Goal: Task Accomplishment & Management: Use online tool/utility

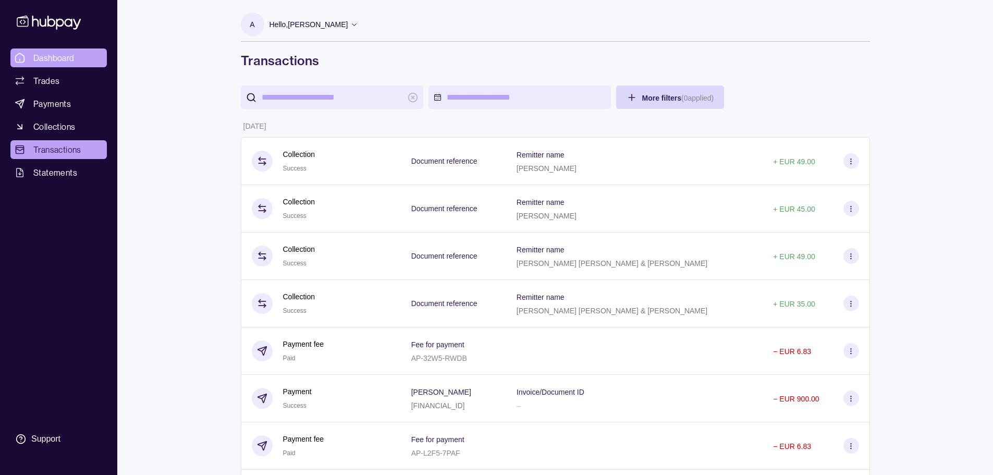
click at [65, 57] on span "Dashboard" at bounding box center [53, 58] width 41 height 13
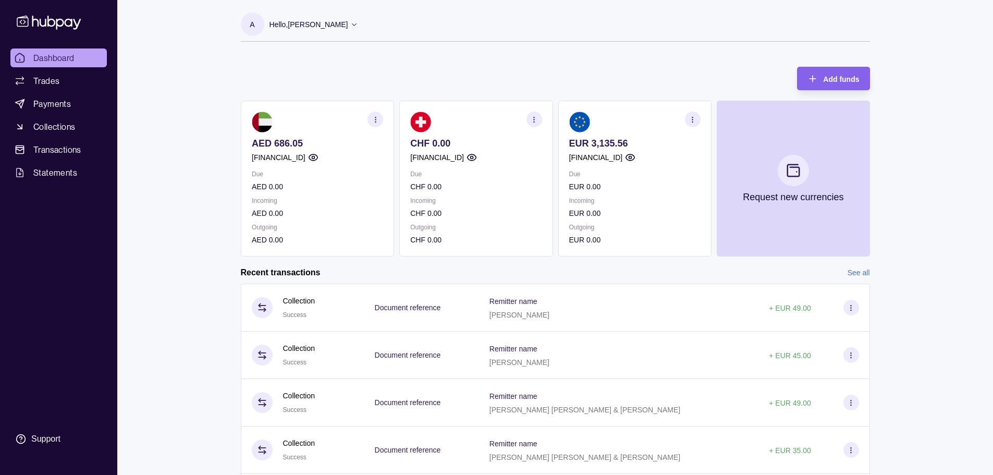
click at [181, 116] on div "Dashboard Trades Payments Collections Transactions Statements Support A Hello, …" at bounding box center [496, 277] width 993 height 555
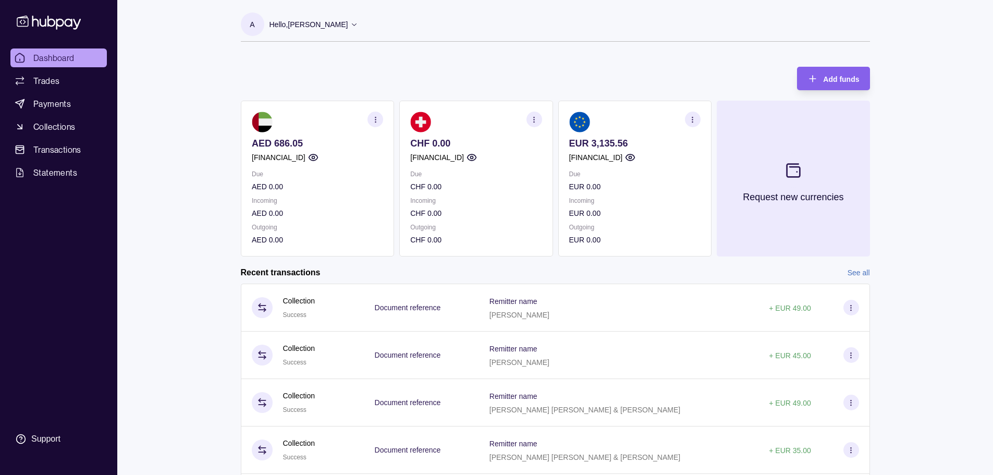
click at [793, 164] on icon at bounding box center [793, 170] width 13 height 13
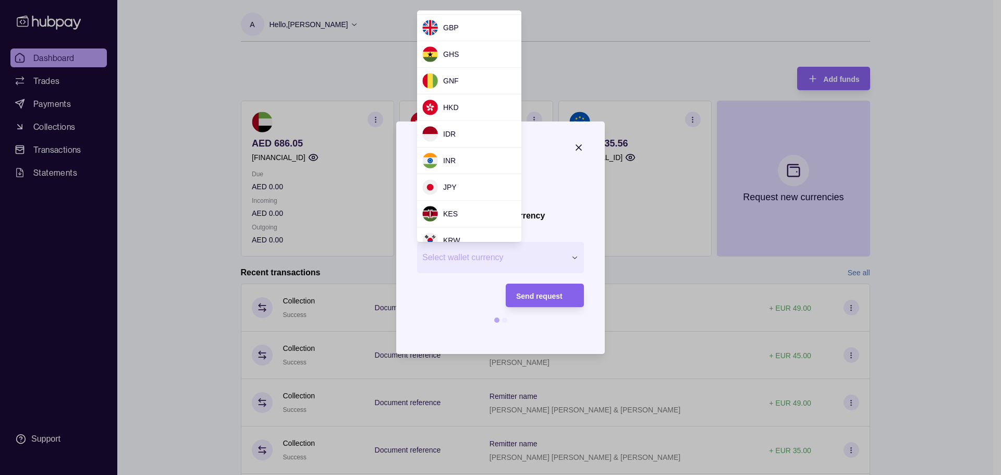
scroll to position [313, 0]
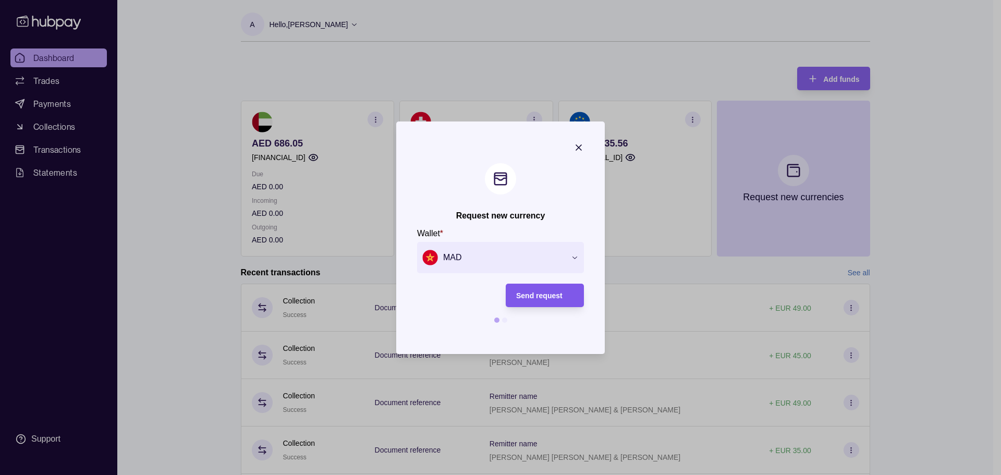
click at [545, 294] on span "Send request" at bounding box center [539, 295] width 46 height 8
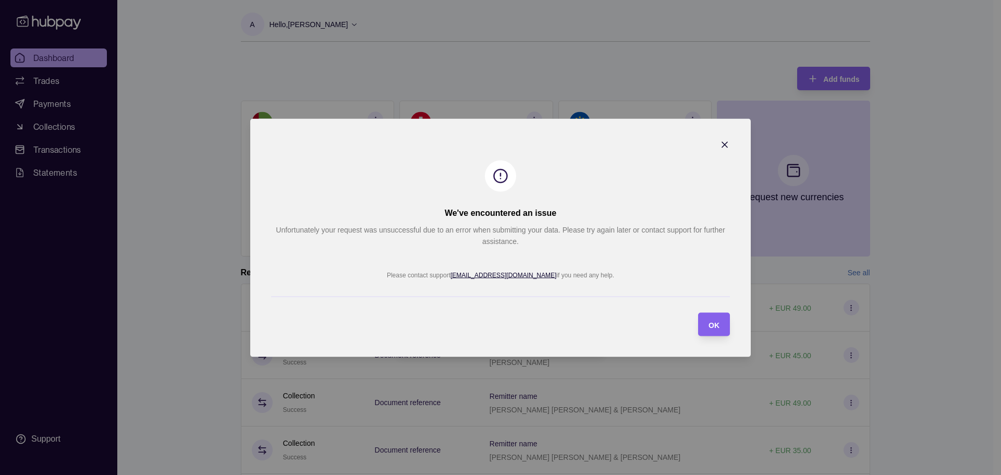
click at [727, 143] on icon "button" at bounding box center [724, 144] width 5 height 5
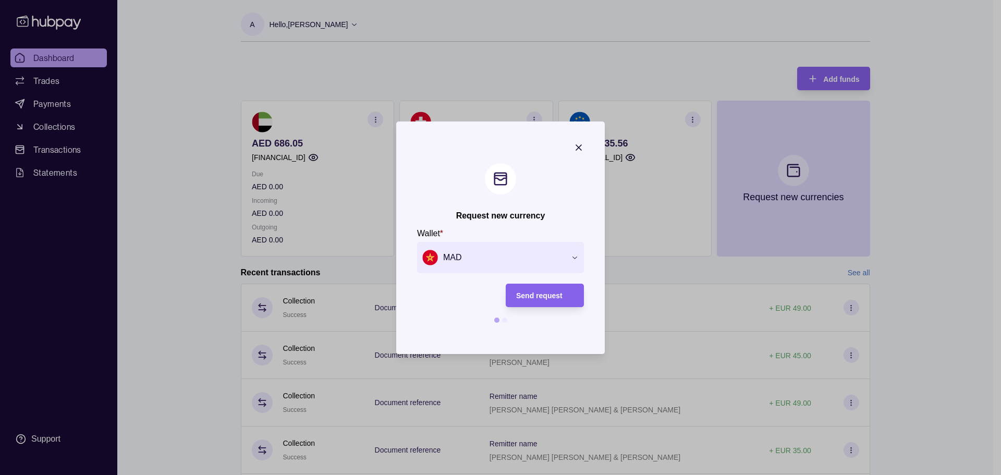
click at [584, 145] on section "Request new currency Wallet * MAD *** *** *** *** *** *** *** *** *** *** *** *…" at bounding box center [500, 237] width 208 height 232
click at [582, 146] on icon "button" at bounding box center [578, 147] width 10 height 10
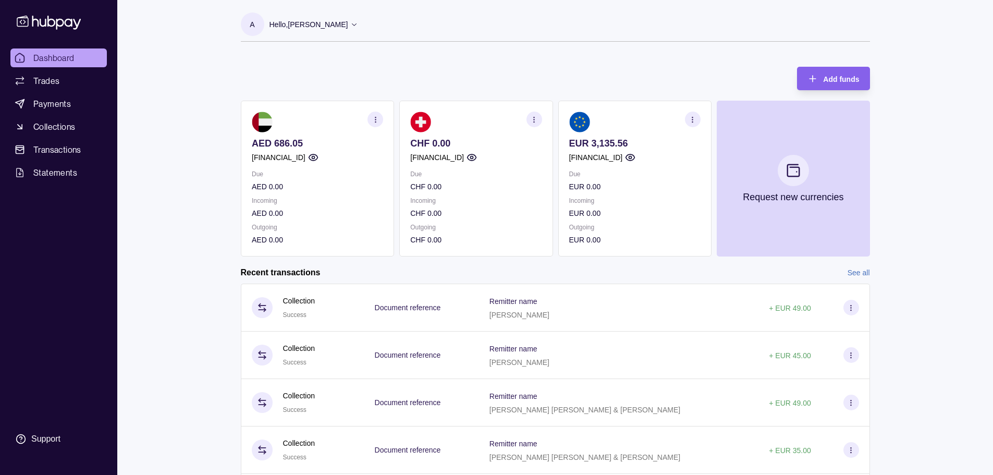
click at [208, 242] on div "Dashboard Trades Payments Collections Transactions Statements Support A Hello, …" at bounding box center [496, 277] width 993 height 555
click at [179, 179] on div "Dashboard Trades Payments Collections Transactions Statements Support A Hello, …" at bounding box center [496, 277] width 993 height 555
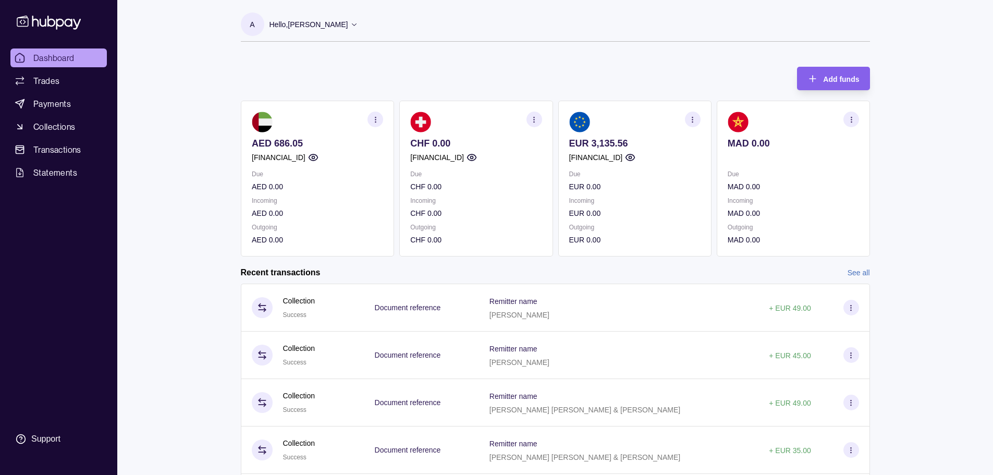
click at [197, 255] on div "Dashboard Trades Payments Collections Transactions Statements Support A Hello, …" at bounding box center [496, 277] width 993 height 555
click at [196, 249] on div "Dashboard Trades Payments Collections Transactions Statements Support A Hello, …" at bounding box center [496, 277] width 993 height 555
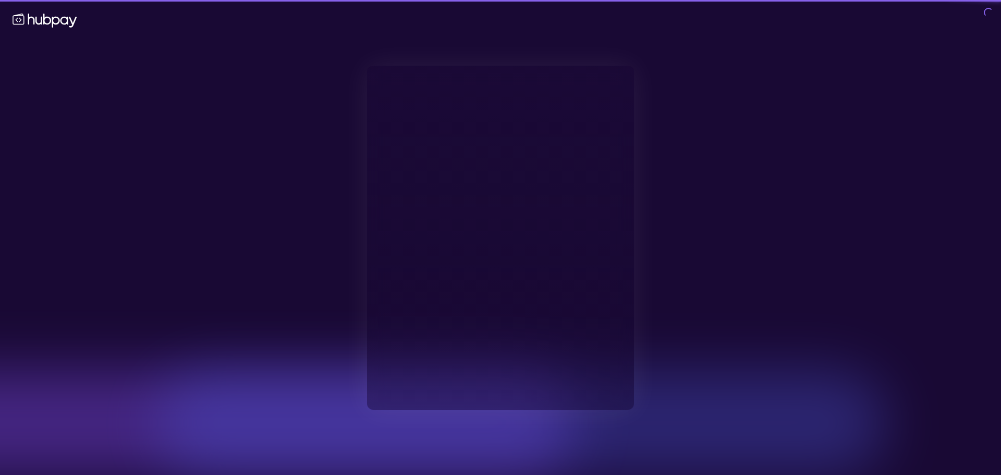
type input "**********"
